Goal: Use online tool/utility: Use online tool/utility

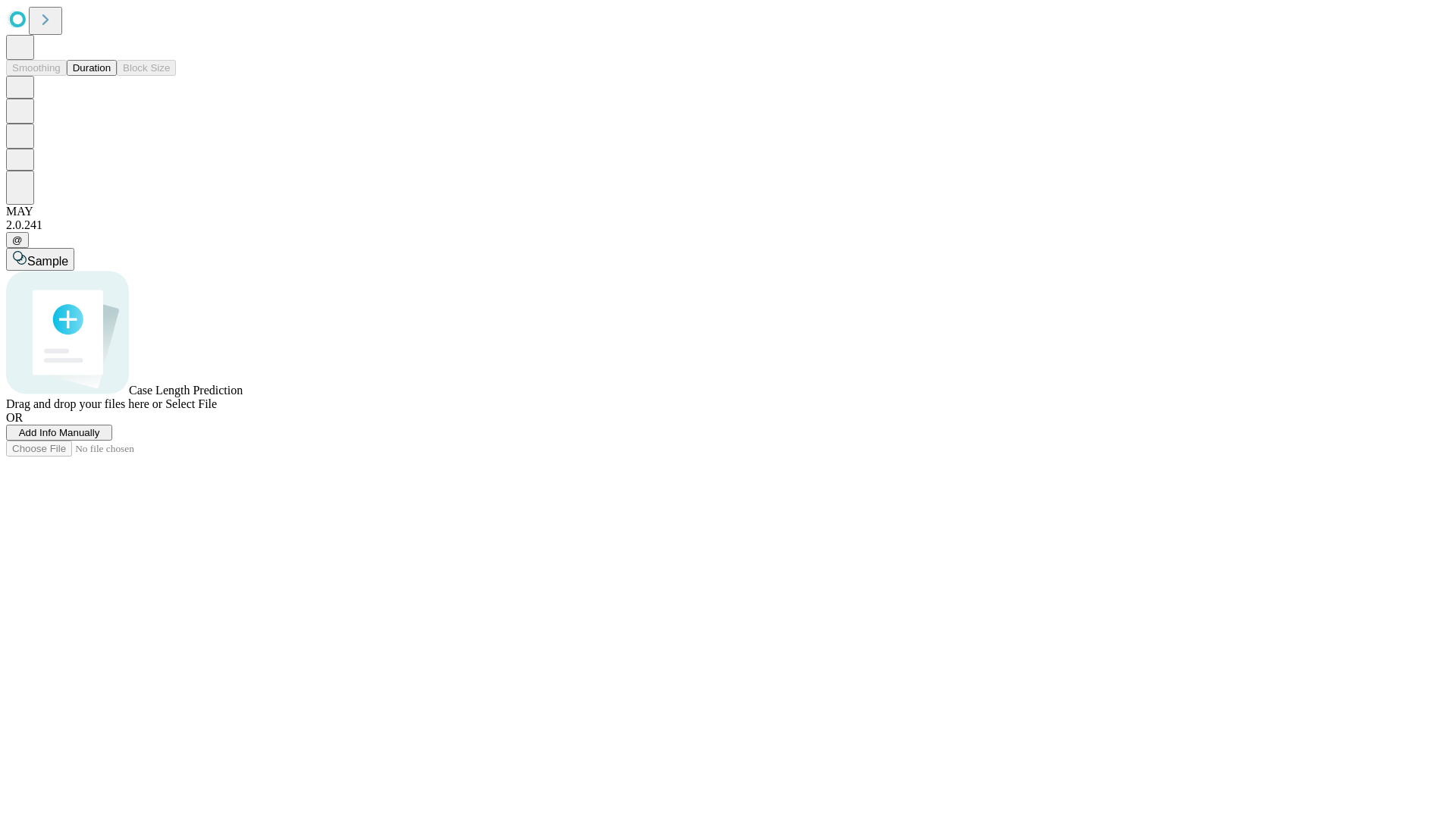
click at [111, 76] on button "Duration" at bounding box center [91, 68] width 50 height 16
click at [217, 410] on span "Select File" at bounding box center [190, 403] width 52 height 13
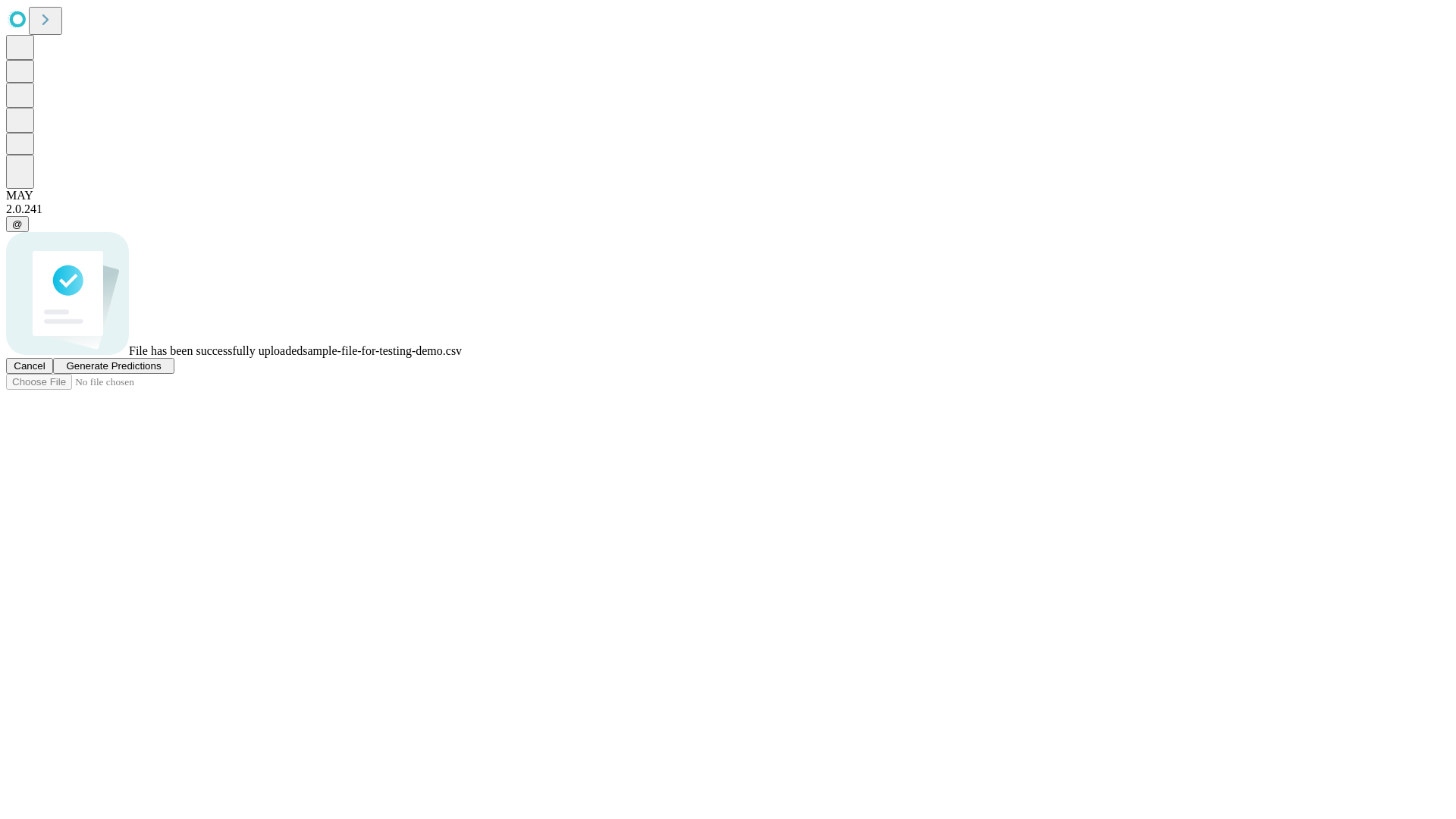
click at [161, 372] on span "Generate Predictions" at bounding box center [113, 366] width 95 height 12
